Goal: Find specific page/section: Find specific page/section

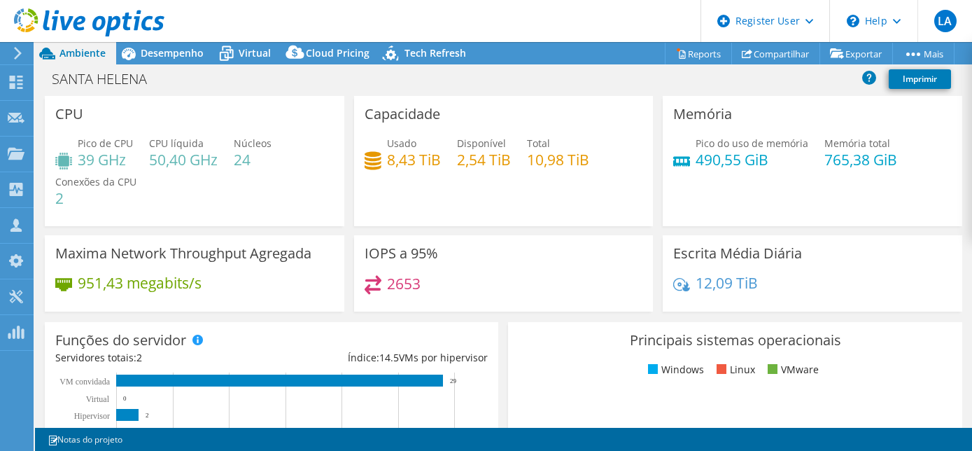
select select "USD"
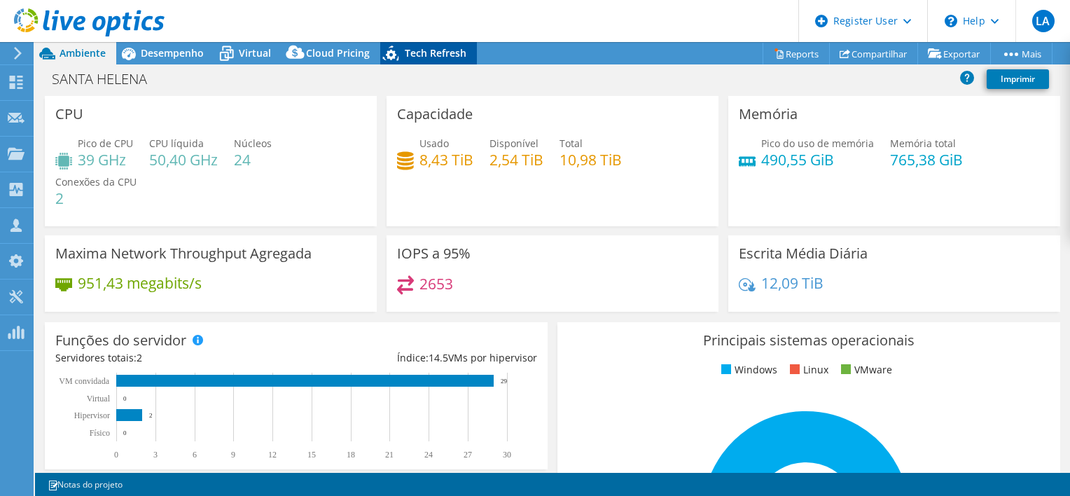
scroll to position [1, 0]
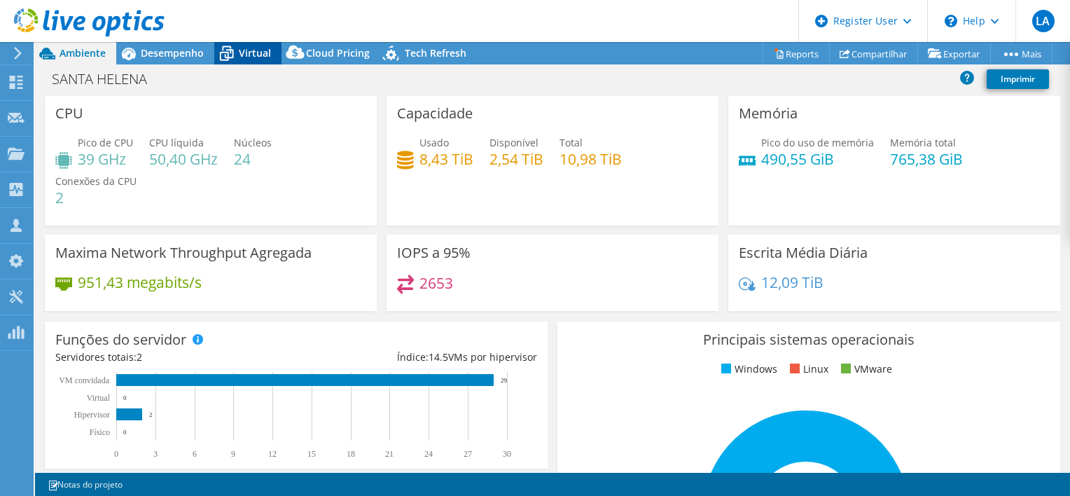
click at [249, 55] on span "Virtual" at bounding box center [255, 52] width 32 height 13
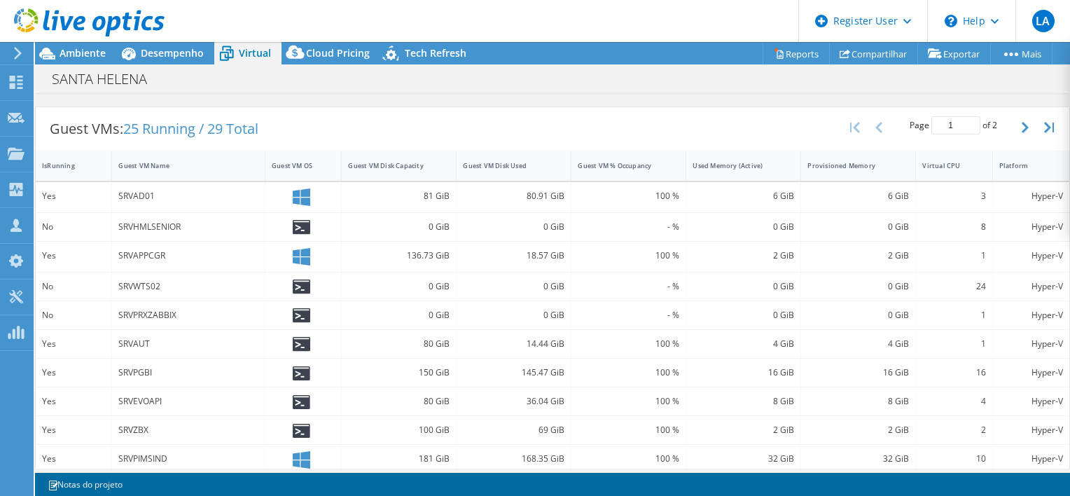
scroll to position [261, 0]
click at [64, 160] on div "IsRunning" at bounding box center [65, 164] width 46 height 9
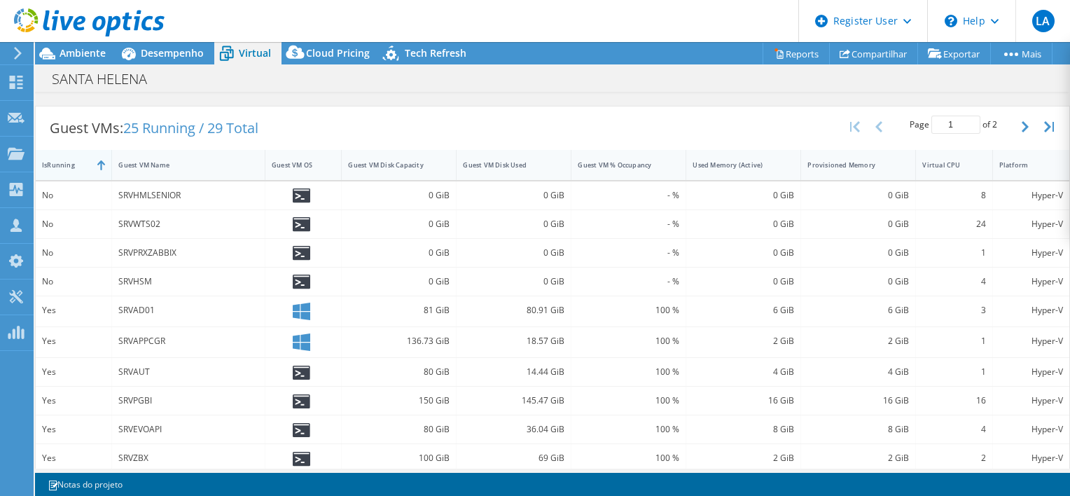
click at [85, 150] on div "IsRunning" at bounding box center [74, 165] width 76 height 30
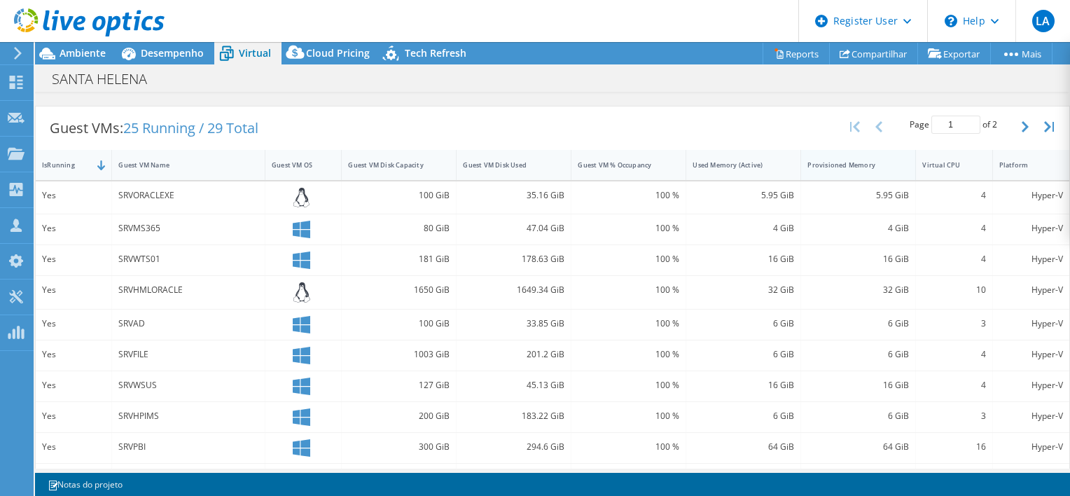
click at [855, 164] on div "Provisioned Memory" at bounding box center [849, 164] width 85 height 9
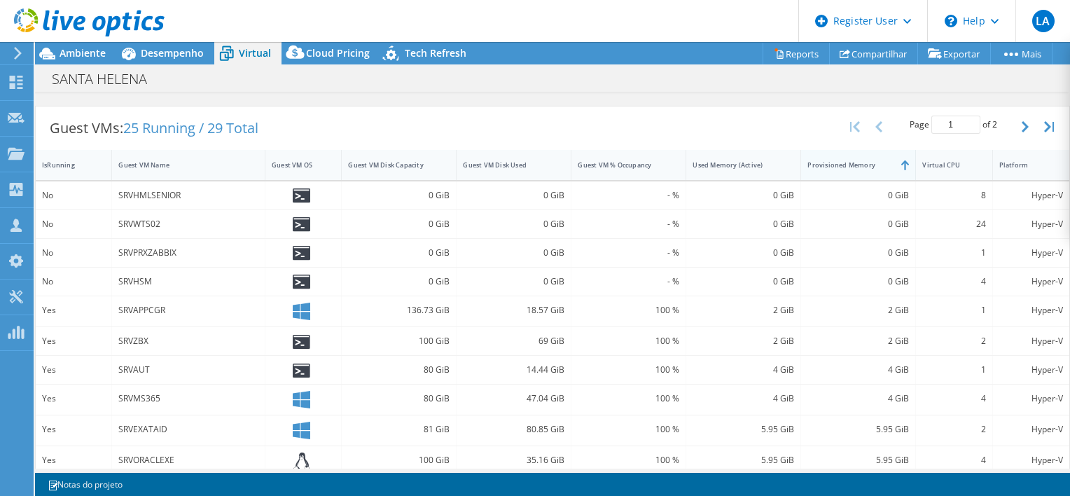
click at [855, 164] on div "Provisioned Memory" at bounding box center [849, 164] width 85 height 9
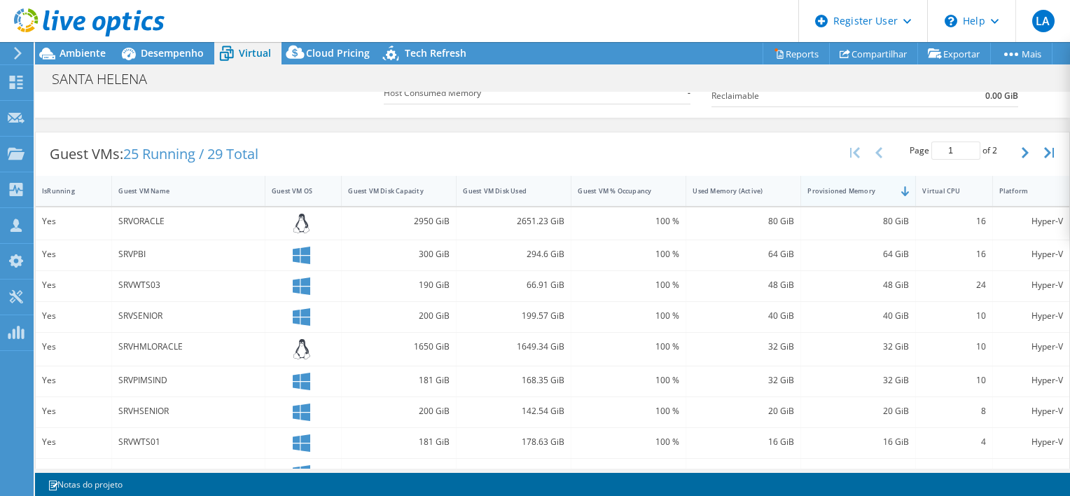
scroll to position [234, 0]
click at [940, 188] on div "Virtual CPU" at bounding box center [945, 192] width 46 height 9
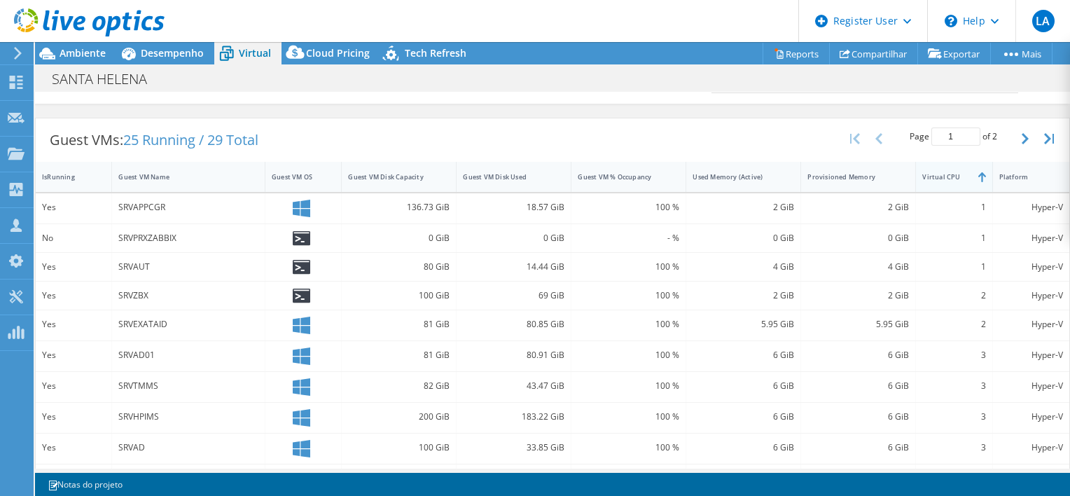
scroll to position [246, 0]
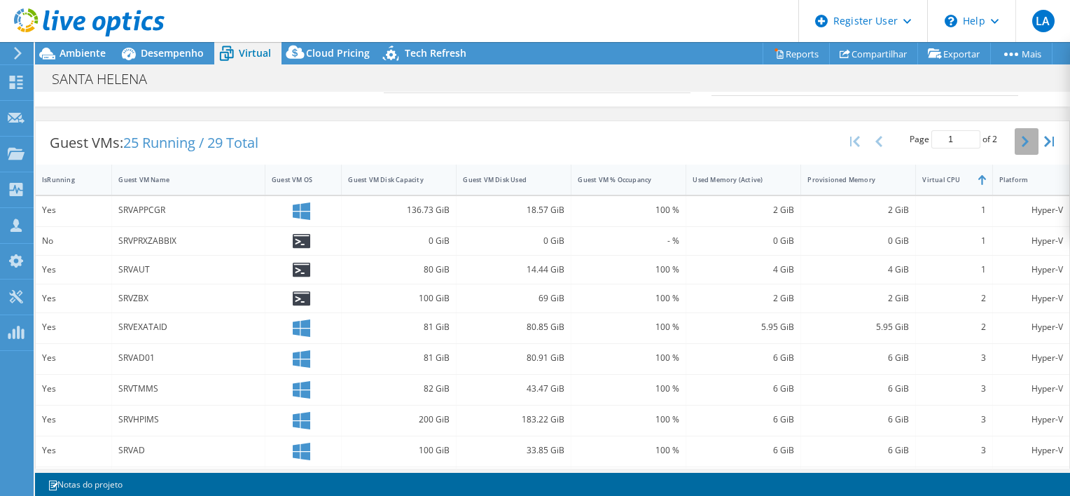
click at [972, 139] on icon "button" at bounding box center [1024, 141] width 7 height 11
type input "2"
